Goal: Find specific page/section: Find specific page/section

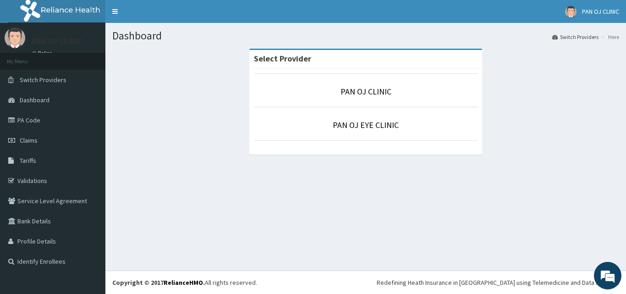
click at [376, 86] on p "PAN OJ CLINIC" at bounding box center [366, 92] width 224 height 12
click at [366, 92] on link "PAN OJ CLINIC" at bounding box center [365, 91] width 51 height 11
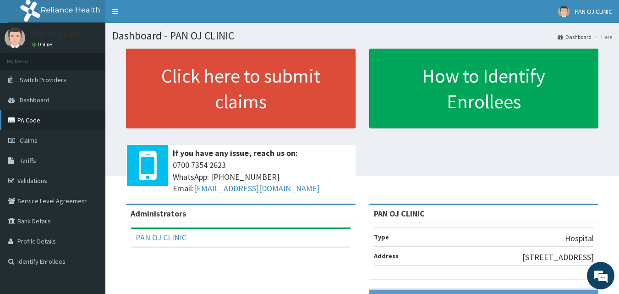
click at [27, 123] on link "PA Code" at bounding box center [52, 120] width 105 height 20
